Goal: Find specific page/section: Find specific page/section

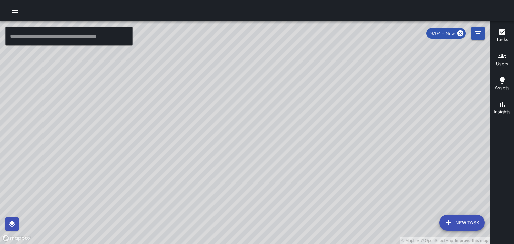
click at [504, 60] on icon "button" at bounding box center [502, 56] width 8 height 8
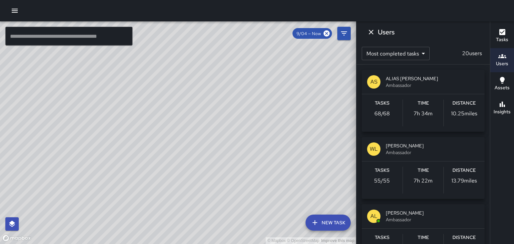
click at [16, 12] on icon "button" at bounding box center [15, 11] width 6 height 4
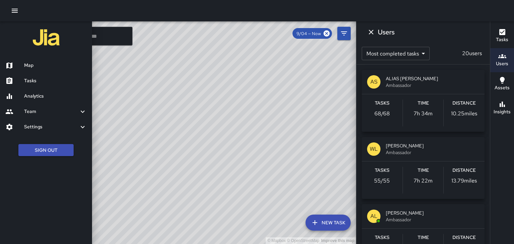
click at [43, 81] on h6 "Tasks" at bounding box center [55, 80] width 63 height 7
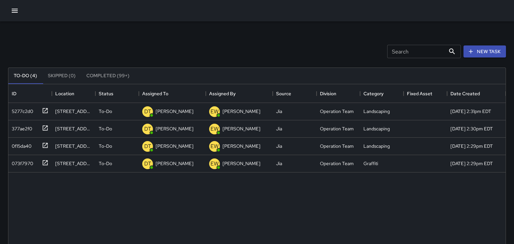
scroll to position [283, 497]
click at [45, 109] on icon at bounding box center [45, 110] width 7 height 7
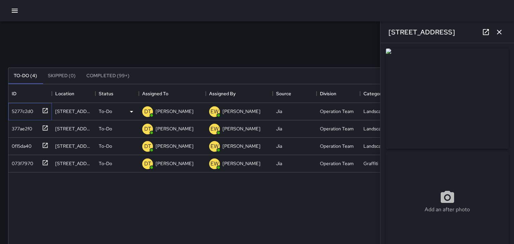
type input "**********"
click at [46, 128] on icon at bounding box center [45, 128] width 7 height 7
click at [45, 145] on icon at bounding box center [45, 145] width 5 height 5
click at [45, 163] on icon at bounding box center [45, 163] width 7 height 7
click at [154, 165] on div "[PERSON_NAME]" at bounding box center [174, 163] width 40 height 9
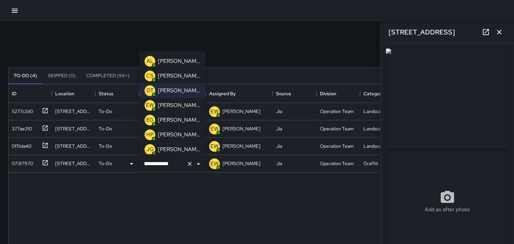
click at [172, 61] on p "[PERSON_NAME]" at bounding box center [179, 61] width 42 height 8
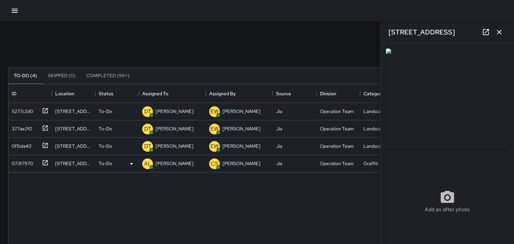
click at [501, 34] on icon "button" at bounding box center [499, 32] width 5 height 5
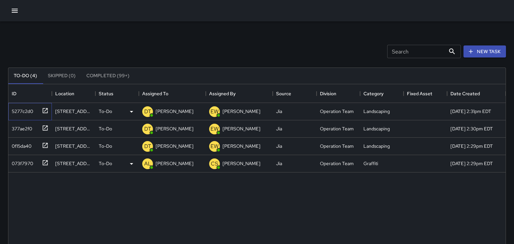
click at [46, 111] on icon at bounding box center [45, 110] width 7 height 7
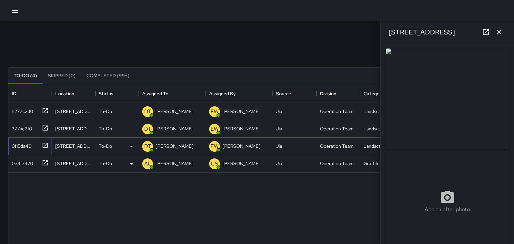
click at [46, 146] on icon at bounding box center [45, 145] width 7 height 7
click at [15, 9] on icon "button" at bounding box center [15, 11] width 6 height 4
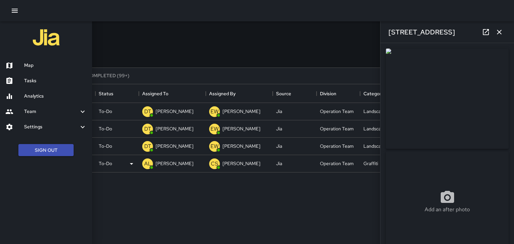
click at [30, 69] on h6 "Map" at bounding box center [55, 65] width 63 height 7
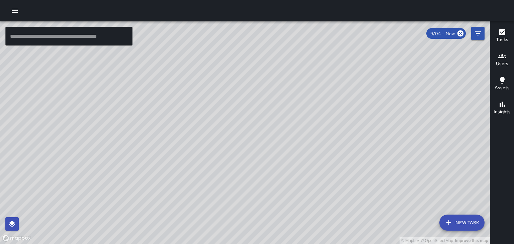
click at [502, 60] on h6 "Users" at bounding box center [502, 63] width 12 height 7
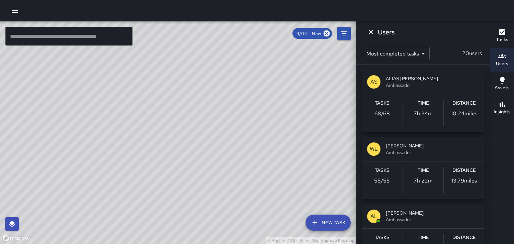
click at [418, 208] on div "AL [PERSON_NAME] Ambassador" at bounding box center [423, 216] width 123 height 24
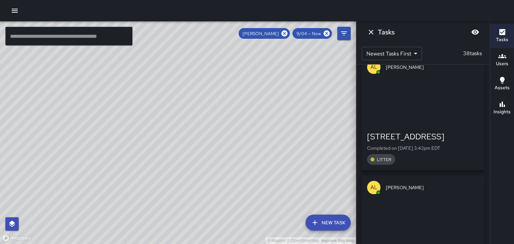
scroll to position [1494, 0]
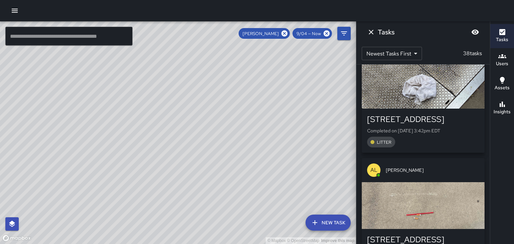
click at [413, 58] on body "© Mapbox © OpenStreetMap Improve this map ​ New Task [PERSON_NAME] 9/04 — Now M…" at bounding box center [257, 122] width 514 height 244
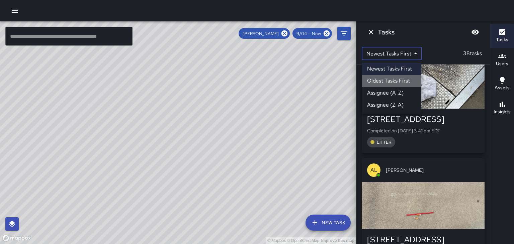
click at [410, 83] on li "Oldest Tasks First" at bounding box center [392, 81] width 60 height 12
type input "*"
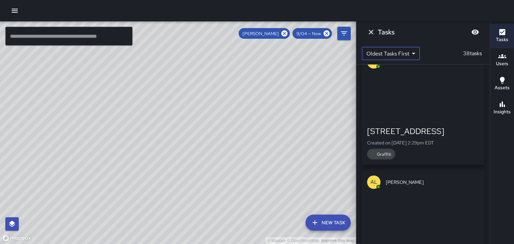
scroll to position [0, 0]
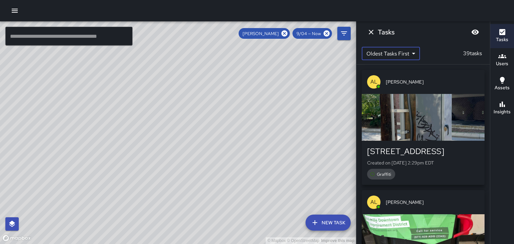
click at [10, 9] on button "button" at bounding box center [14, 10] width 13 height 13
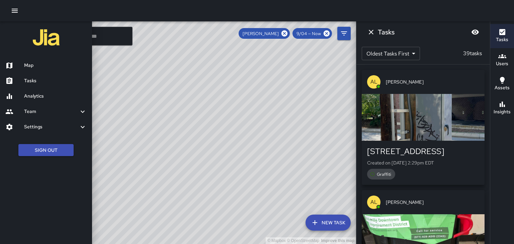
click at [41, 100] on h6 "Analytics" at bounding box center [55, 96] width 63 height 7
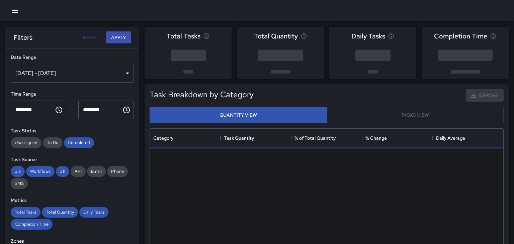
scroll to position [200, 353]
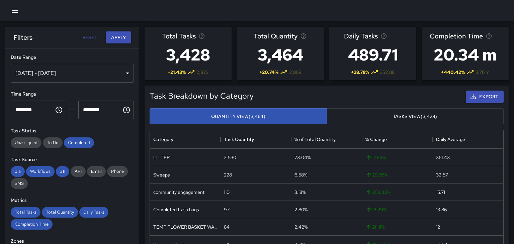
click at [20, 13] on button "button" at bounding box center [14, 10] width 13 height 13
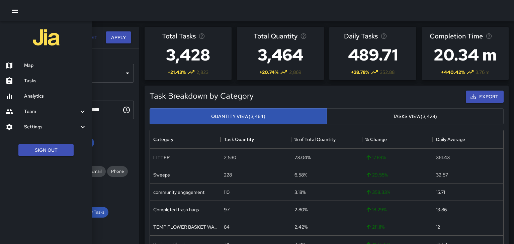
click at [35, 84] on h6 "Tasks" at bounding box center [55, 80] width 63 height 7
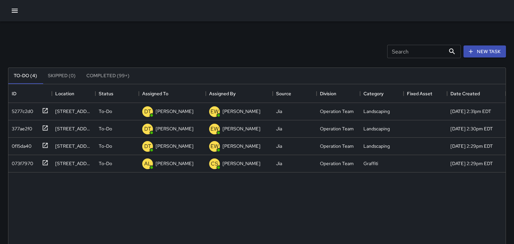
scroll to position [283, 497]
click at [182, 166] on p "[PERSON_NAME]" at bounding box center [175, 163] width 38 height 7
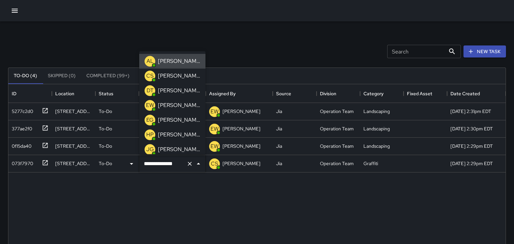
click at [190, 152] on p "[PERSON_NAME]" at bounding box center [179, 150] width 42 height 8
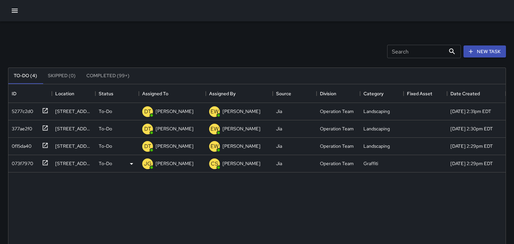
click at [18, 14] on icon "button" at bounding box center [15, 11] width 8 height 8
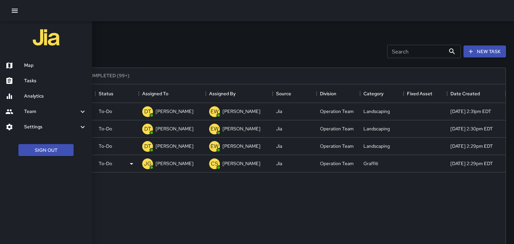
click at [34, 64] on h6 "Map" at bounding box center [55, 65] width 63 height 7
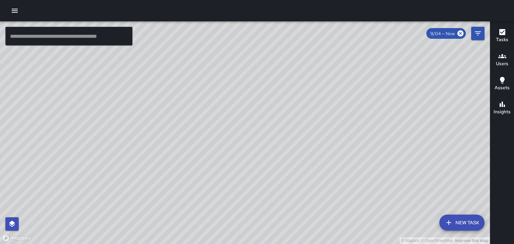
click at [438, 158] on div "© Mapbox © OpenStreetMap Improve this map" at bounding box center [245, 132] width 490 height 223
